Goal: Transaction & Acquisition: Purchase product/service

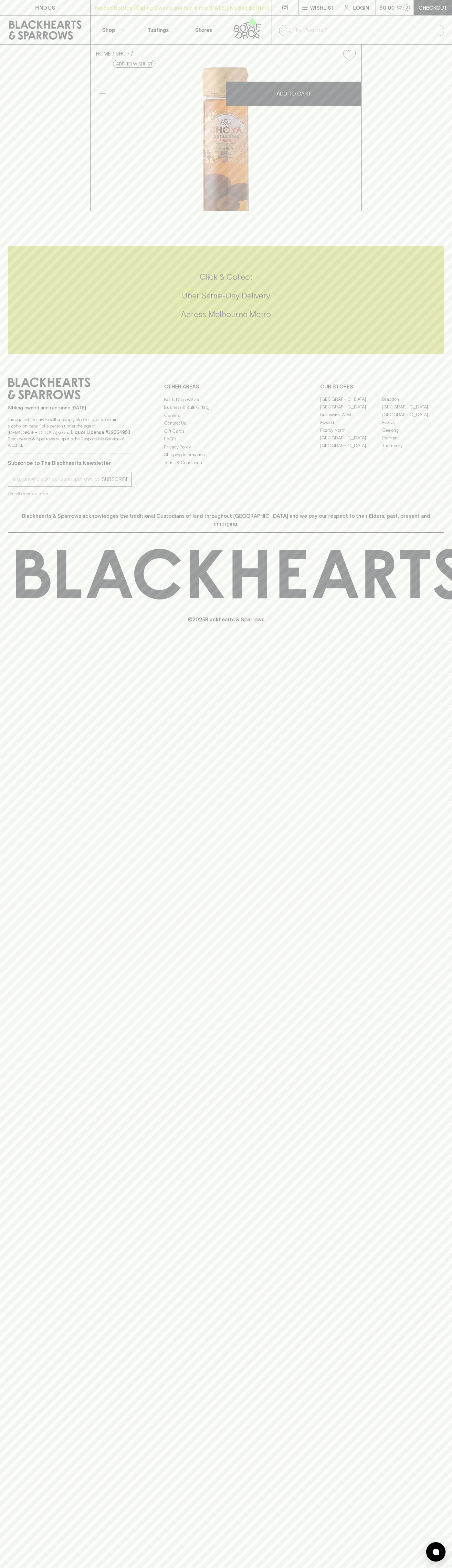
click at [348, 15] on div "​" at bounding box center [361, 30] width 181 height 29
click at [433, 1567] on html "FIND US | No Bad Bottles | Sibling Owned and Run Since 2006 | No Bad Bottles | …" at bounding box center [226, 784] width 452 height 1568
click at [311, 1567] on html "FIND US | No Bad Bottles | Sibling Owned and Run Since 2006 | No Bad Bottles | …" at bounding box center [226, 784] width 452 height 1568
click at [29, 1233] on div "FIND US | No Bad Bottles | Sibling Owned and Run Since 2006 | No Bad Bottles | …" at bounding box center [226, 784] width 452 height 1568
